Goal: Complete application form: Complete application form

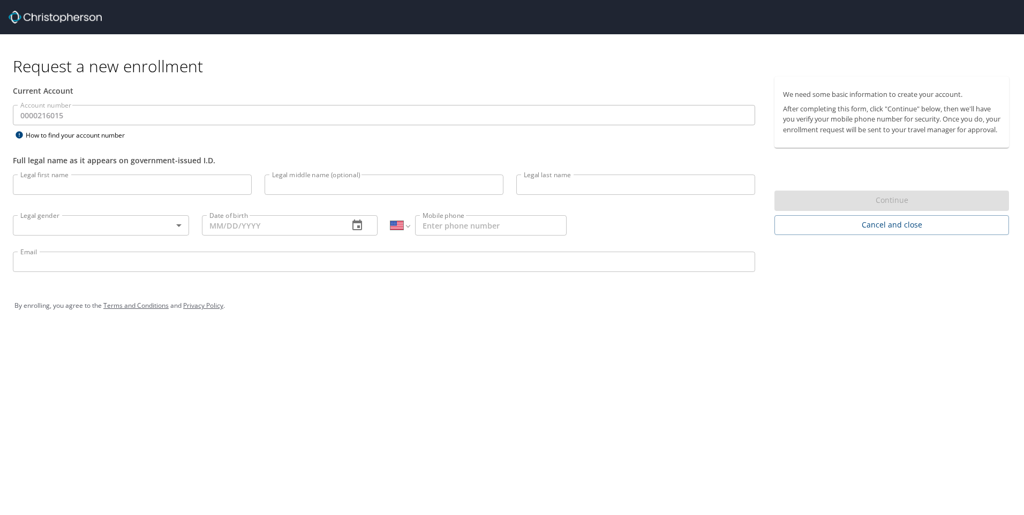
select select "US"
click at [239, 187] on input "Legal first name" at bounding box center [132, 185] width 239 height 20
type input "[PERSON_NAME]"
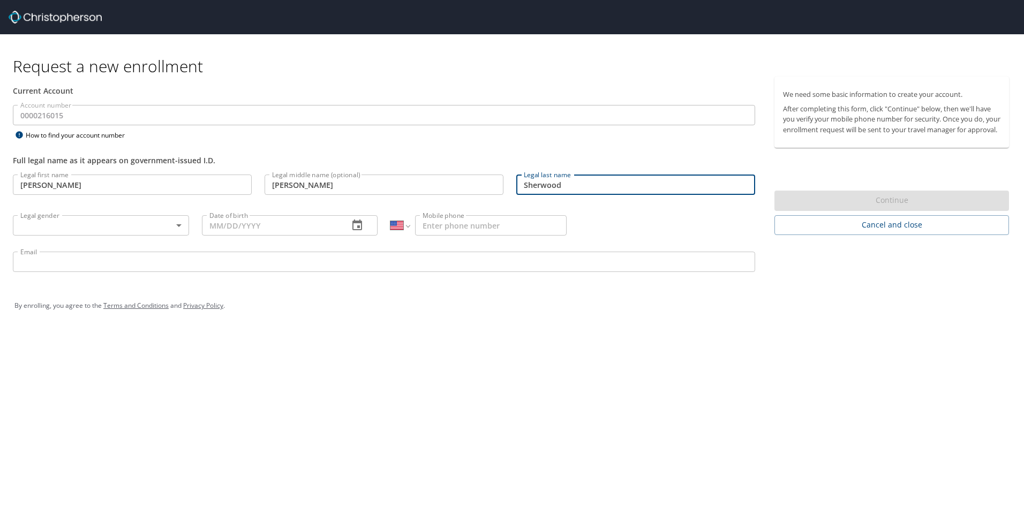
type input "Sherwood"
click at [181, 221] on body "Request a new enrollment Current Account Account number 0000216015 Account numb…" at bounding box center [512, 257] width 1024 height 515
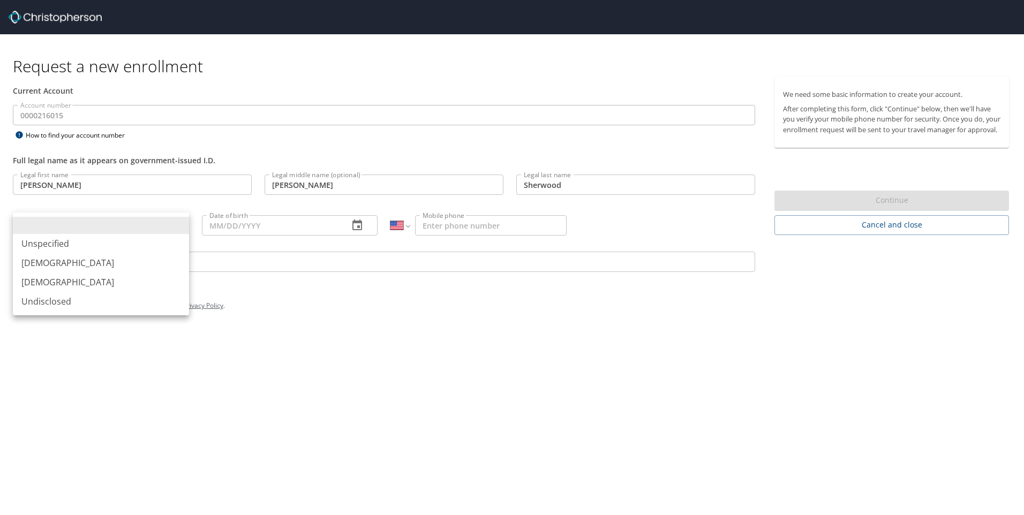
click at [56, 260] on li "[DEMOGRAPHIC_DATA]" at bounding box center [101, 262] width 176 height 19
type input "[DEMOGRAPHIC_DATA]"
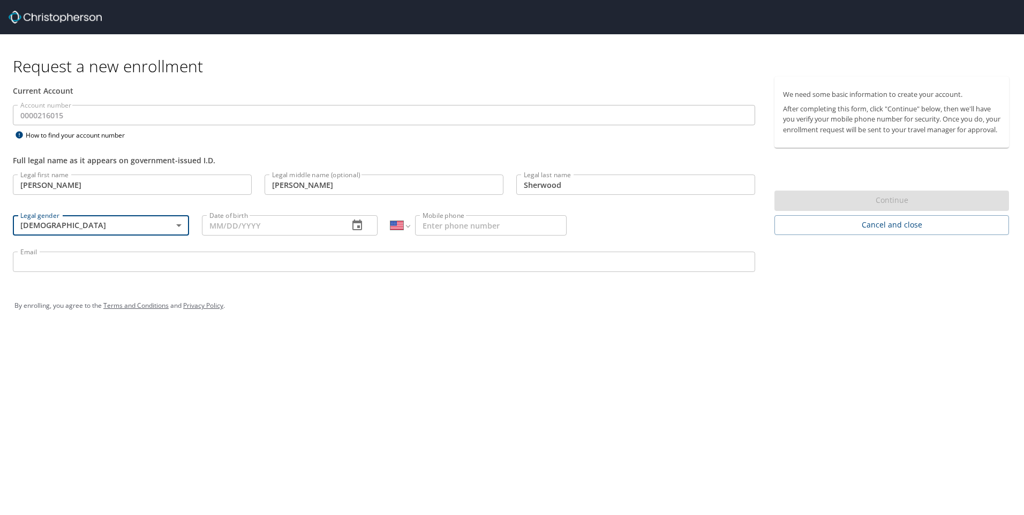
click at [311, 231] on input "Date of birth" at bounding box center [271, 225] width 139 height 20
type input "[DATE]"
click at [471, 225] on input "Mobile phone" at bounding box center [491, 225] width 152 height 20
type input "[PHONE_NUMBER]"
click at [228, 268] on input "Email" at bounding box center [384, 262] width 742 height 20
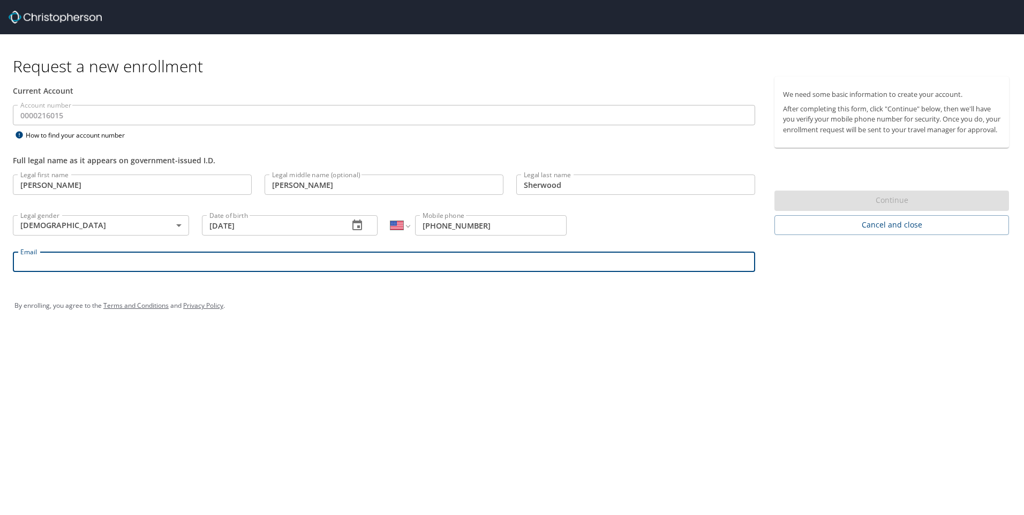
type input "[PERSON_NAME][EMAIL_ADDRESS][PERSON_NAME][DOMAIN_NAME]"
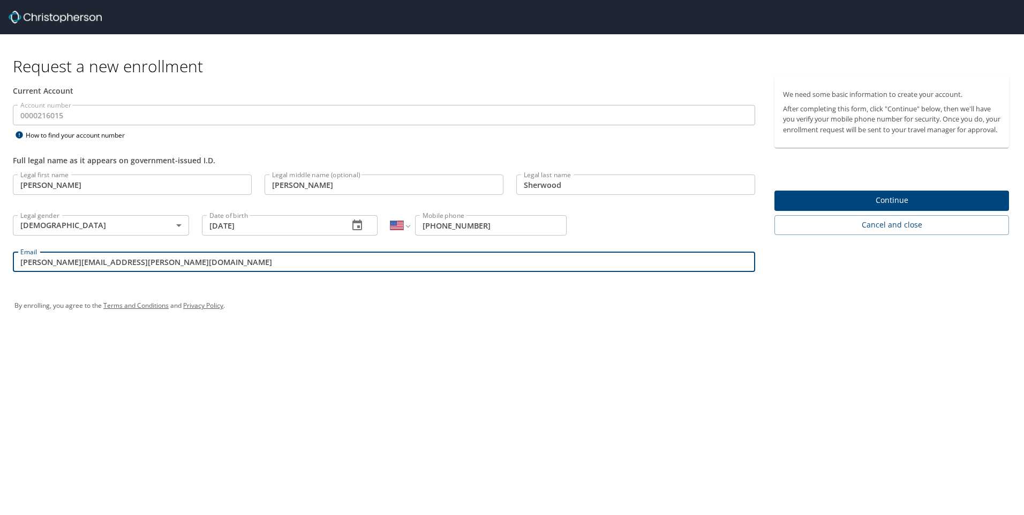
click at [888, 207] on span "Continue" at bounding box center [891, 200] width 217 height 13
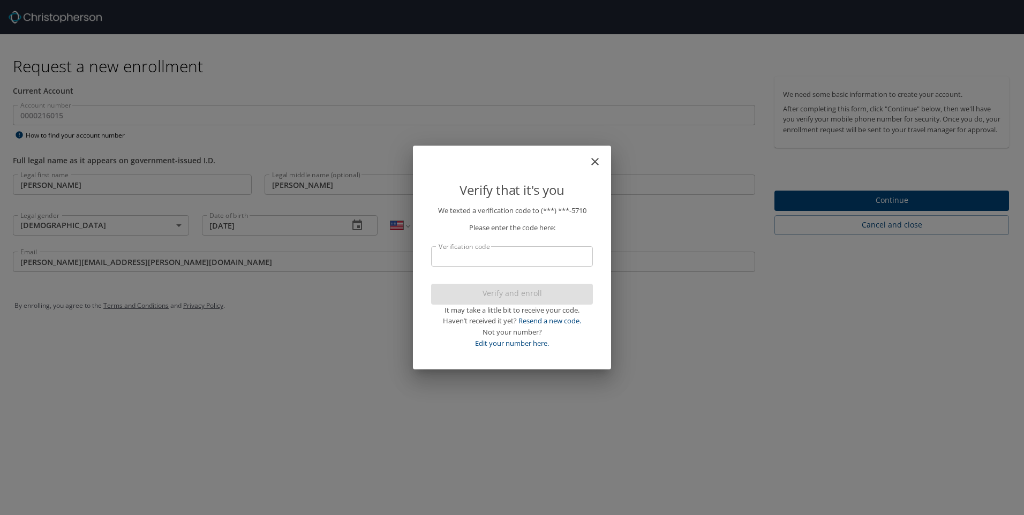
click at [464, 251] on input "Verification code" at bounding box center [512, 256] width 162 height 20
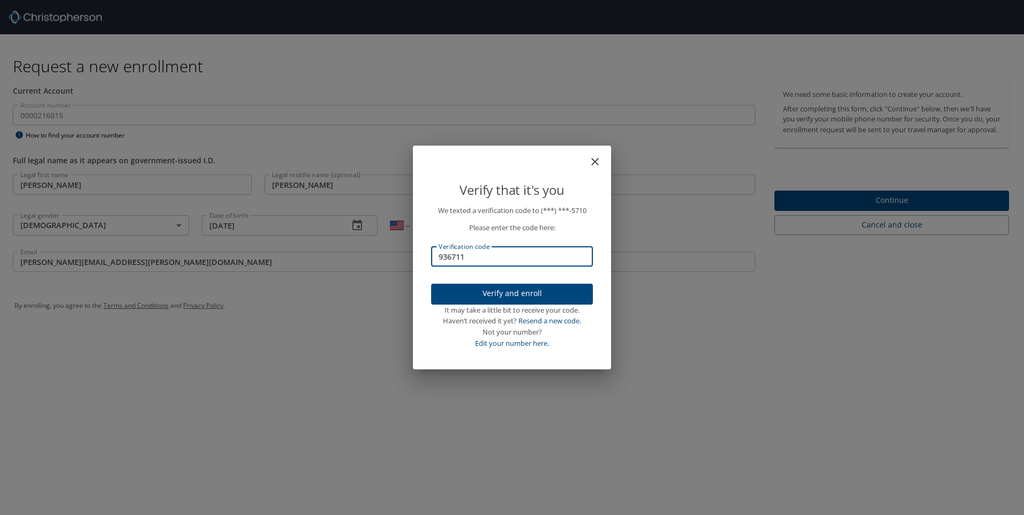
type input "936711"
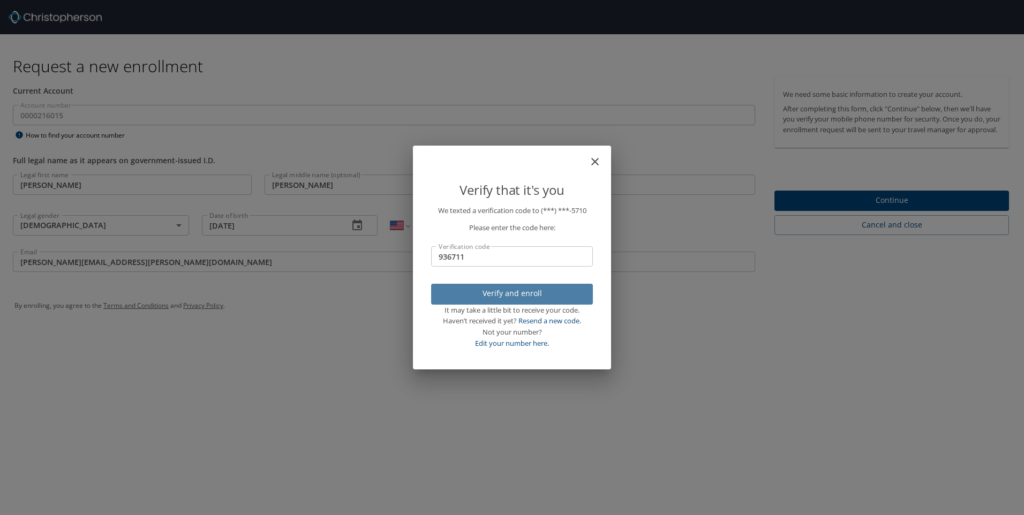
click at [525, 291] on span "Verify and enroll" at bounding box center [512, 293] width 145 height 13
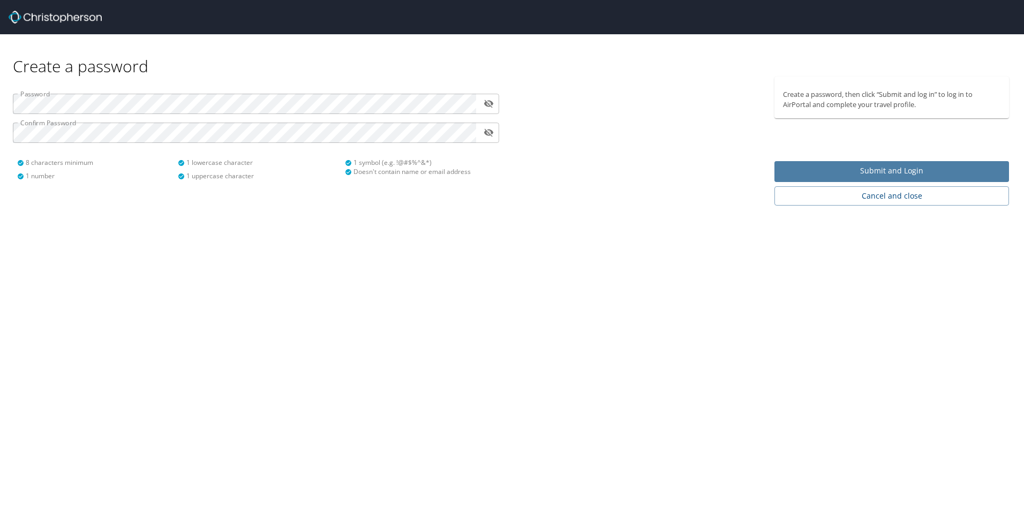
click at [892, 176] on span "Submit and Login" at bounding box center [891, 170] width 217 height 13
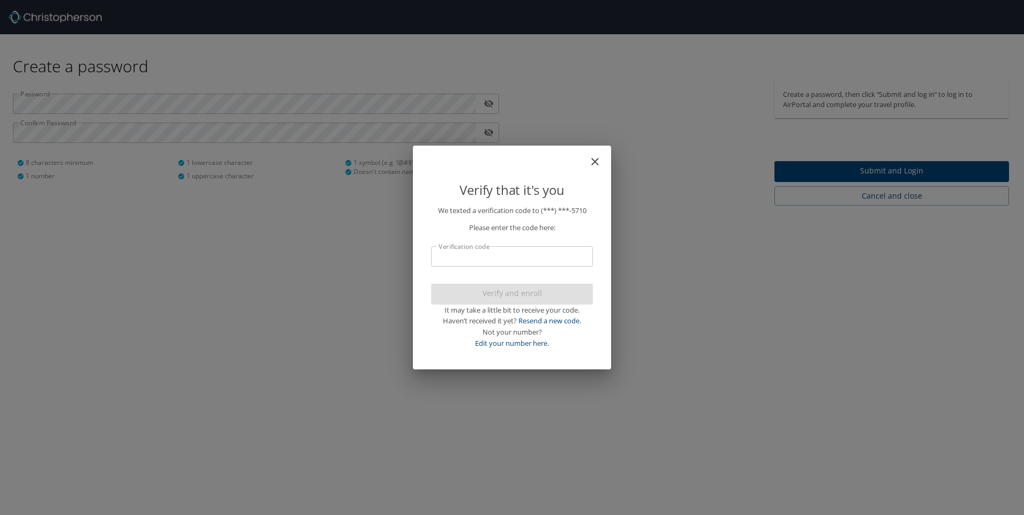
click at [471, 254] on input "Verification code" at bounding box center [512, 256] width 162 height 20
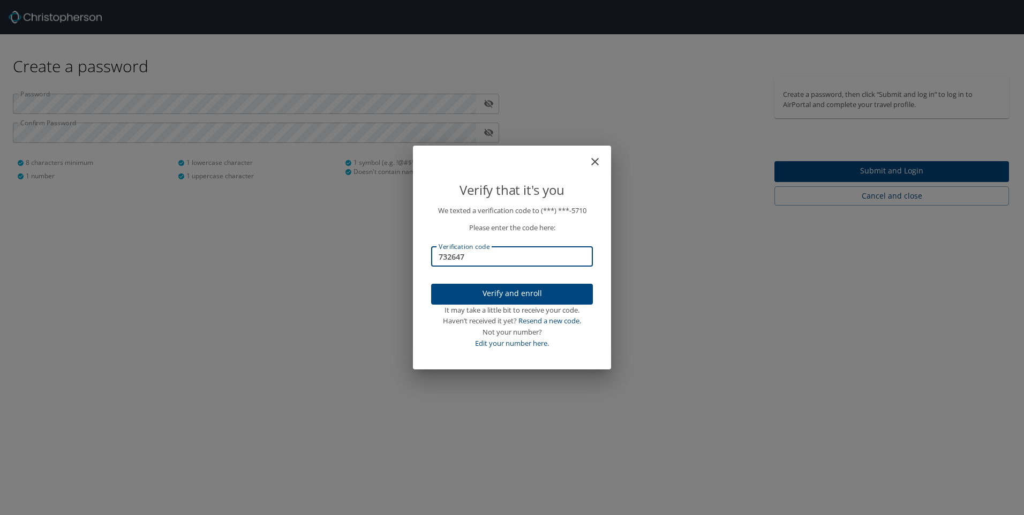
type input "732647"
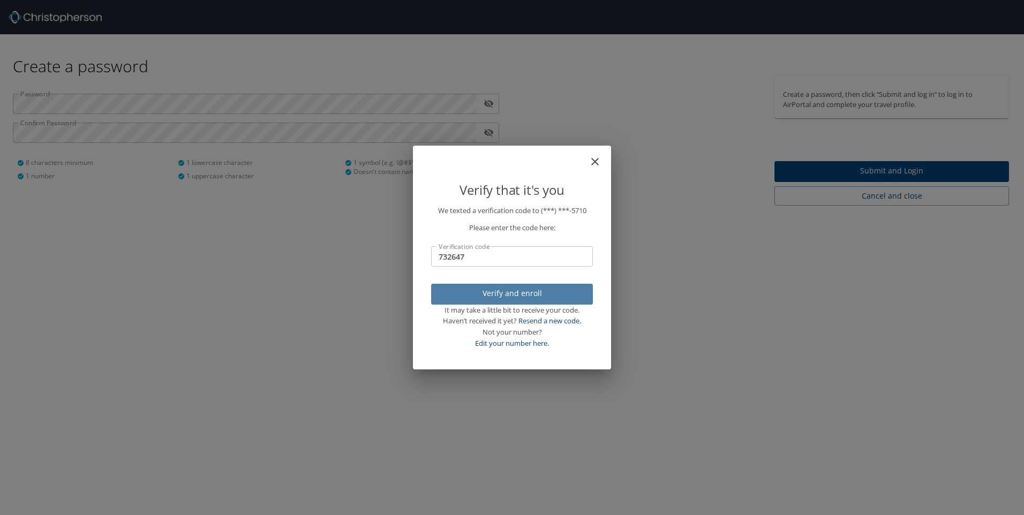
click at [508, 292] on span "Verify and enroll" at bounding box center [512, 293] width 145 height 13
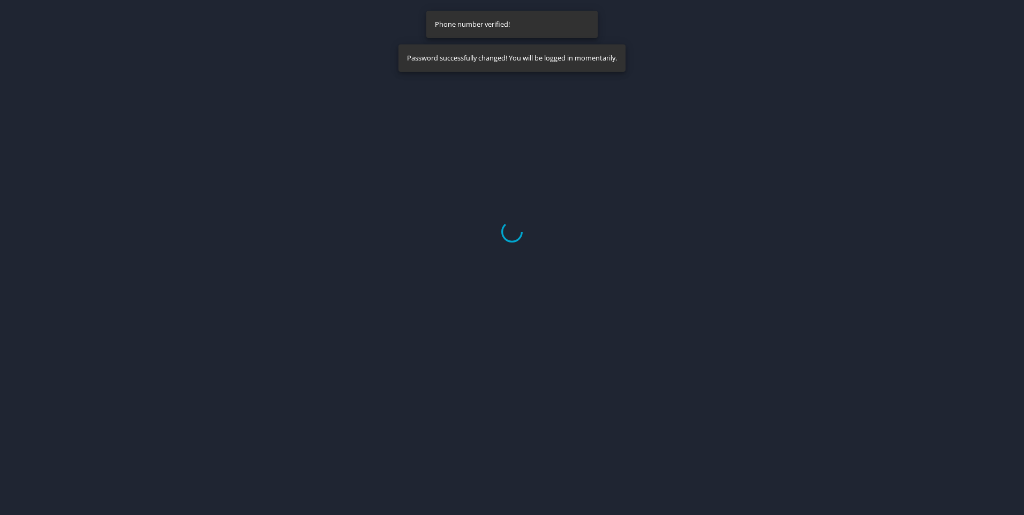
select select "US"
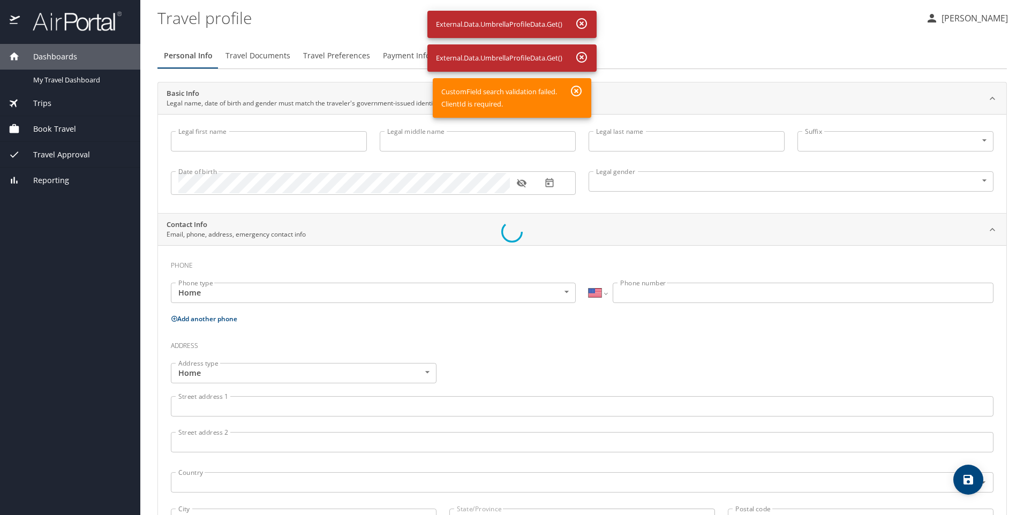
click at [584, 21] on div at bounding box center [512, 232] width 1024 height 567
click at [578, 59] on div at bounding box center [512, 232] width 1024 height 567
click at [577, 92] on div at bounding box center [512, 232] width 1024 height 567
click at [223, 141] on div at bounding box center [512, 232] width 1024 height 567
click at [575, 92] on div at bounding box center [512, 232] width 1024 height 567
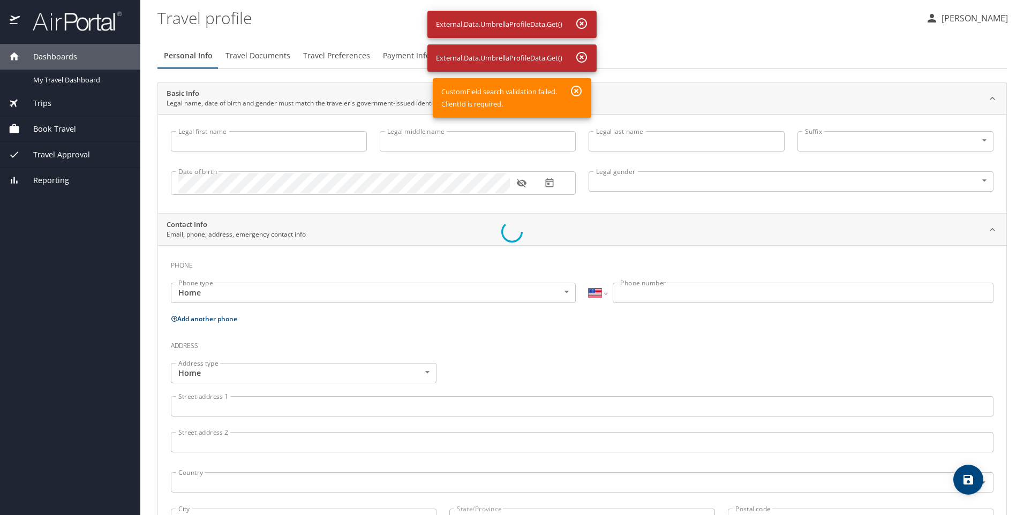
click at [251, 376] on div at bounding box center [512, 232] width 1024 height 567
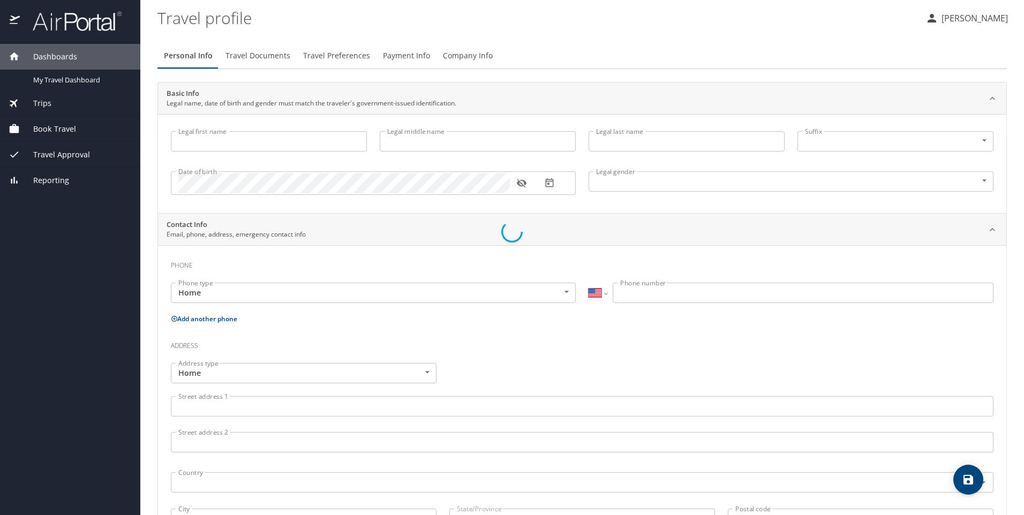
click at [210, 135] on div at bounding box center [512, 232] width 1024 height 567
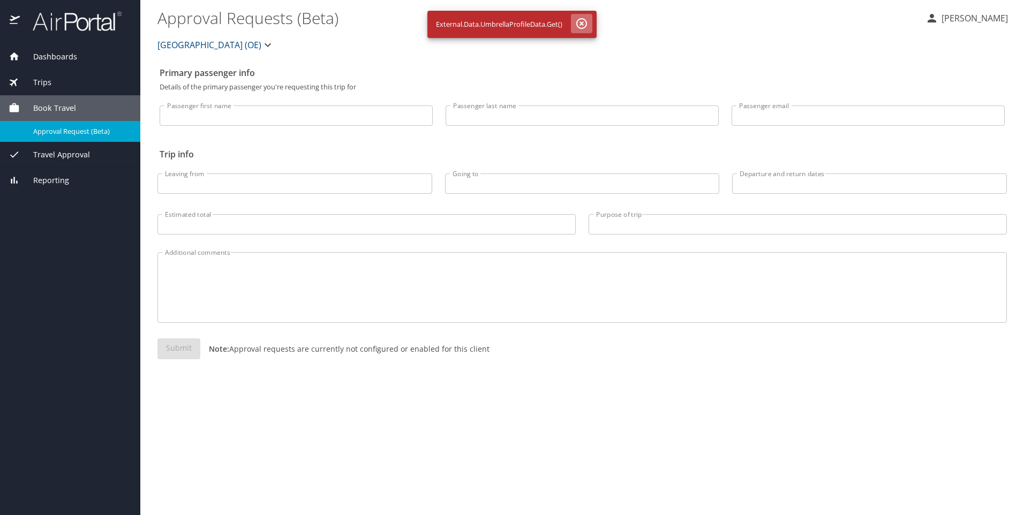
click at [579, 22] on icon "button" at bounding box center [581, 23] width 13 height 13
